Goal: Find contact information: Find contact information

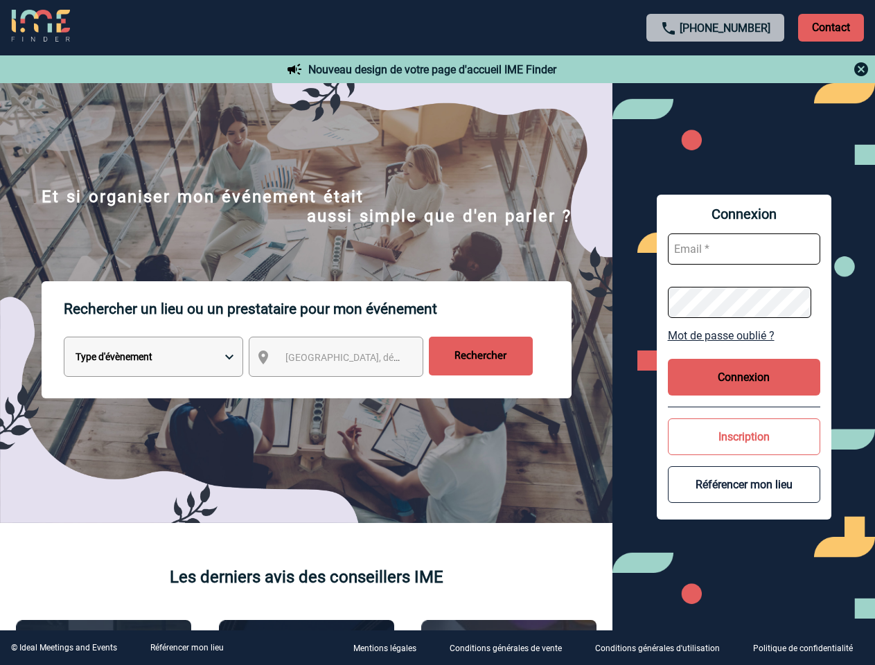
click at [437, 332] on p "Rechercher un lieu ou un prestataire pour mon événement" at bounding box center [318, 308] width 508 height 55
click at [831, 27] on p "Contact" at bounding box center [831, 28] width 66 height 28
click at [716, 69] on div at bounding box center [716, 69] width 308 height 17
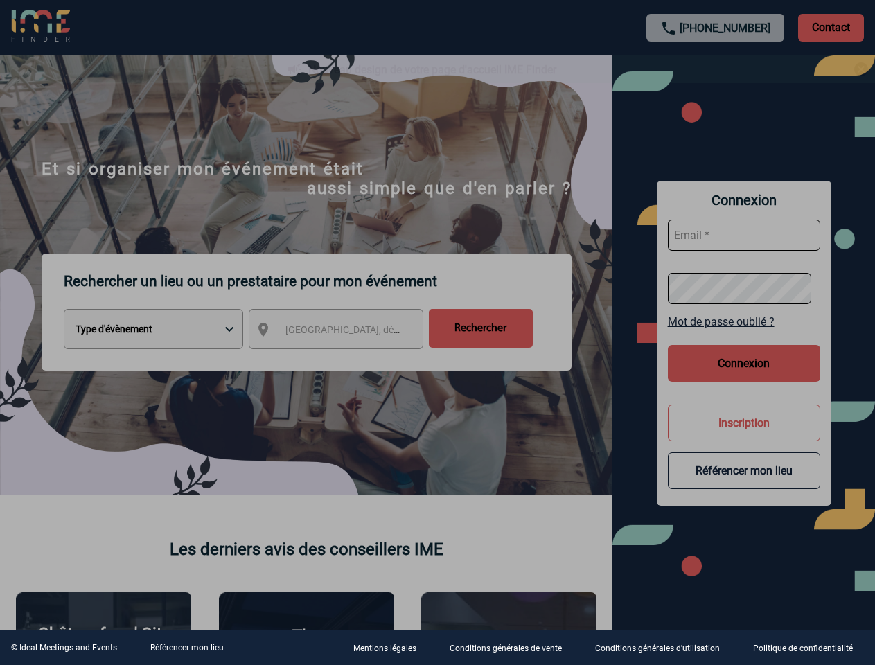
click at [348, 360] on div at bounding box center [437, 332] width 875 height 665
click at [744, 335] on div at bounding box center [437, 332] width 875 height 665
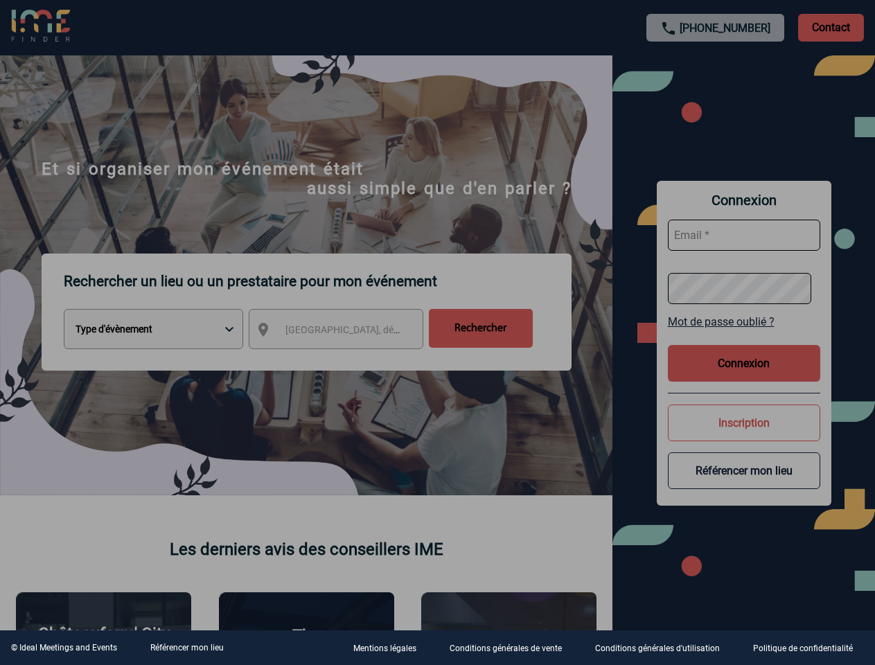
click at [744, 377] on div at bounding box center [437, 332] width 875 height 665
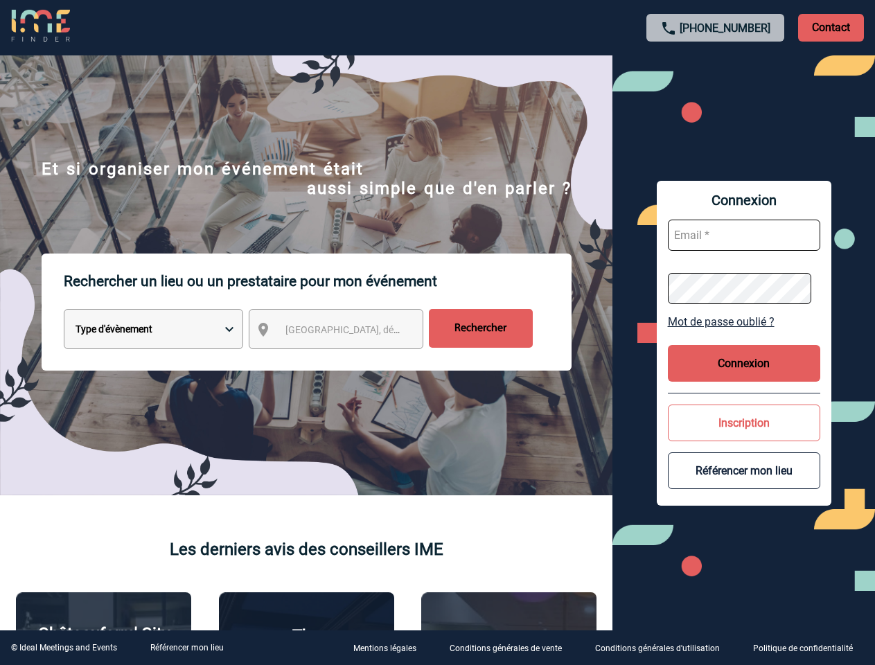
click at [744, 436] on body "[PHONE_NUMBER] Contact Contact Nouveau design de votre page d'accueil IME Finde…" at bounding box center [437, 332] width 875 height 665
click at [744, 484] on button "Référencer mon lieu" at bounding box center [744, 470] width 152 height 37
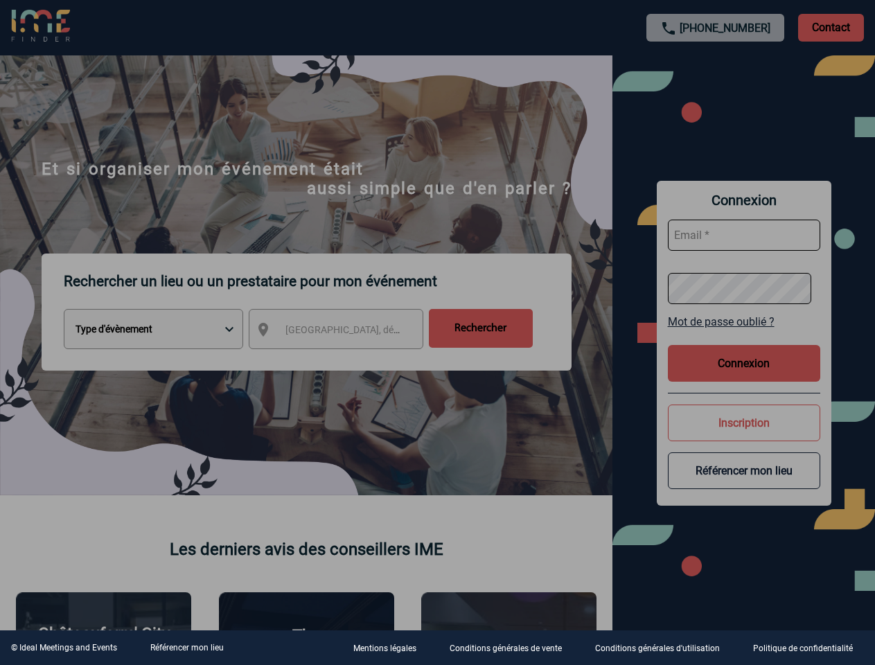
click at [186, 648] on link "Référencer mon lieu" at bounding box center [186, 648] width 73 height 10
